Goal: Navigation & Orientation: Find specific page/section

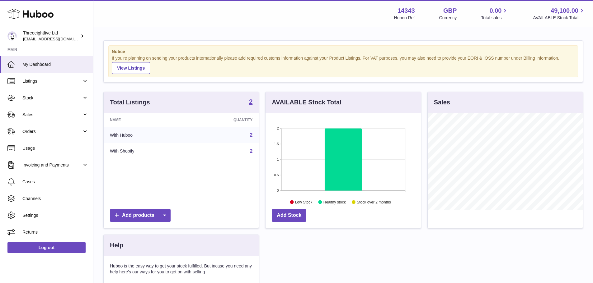
scroll to position [97, 155]
click at [37, 151] on span "Usage" at bounding box center [55, 149] width 66 height 6
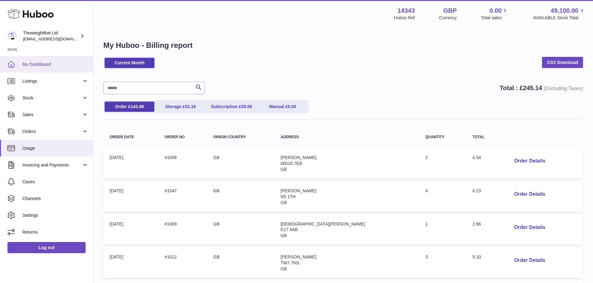
click at [43, 64] on span "My Dashboard" at bounding box center [55, 65] width 66 height 6
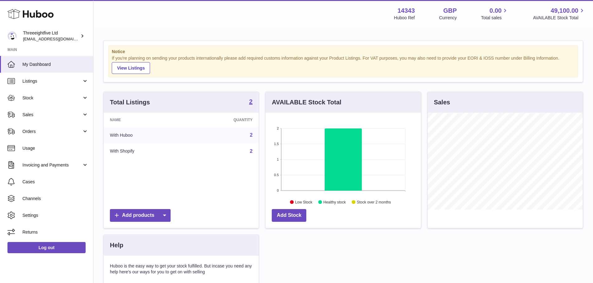
scroll to position [97, 155]
